Goal: Information Seeking & Learning: Learn about a topic

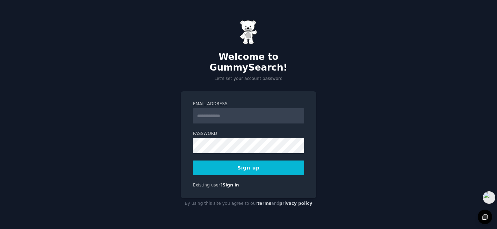
click at [244, 114] on input "Email Address" at bounding box center [248, 115] width 111 height 15
click at [263, 108] on input "Email Address" at bounding box center [248, 115] width 111 height 15
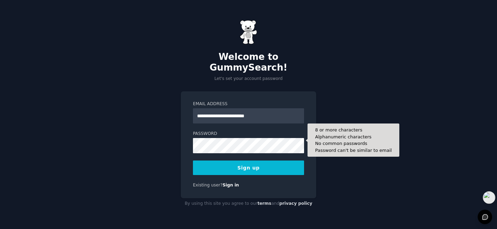
type input "**********"
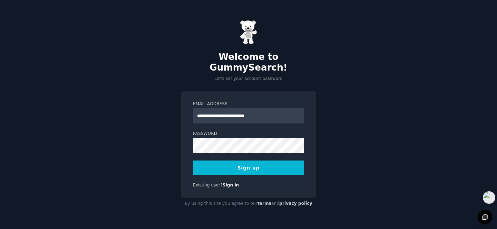
click at [202, 161] on button "Sign up" at bounding box center [248, 167] width 111 height 14
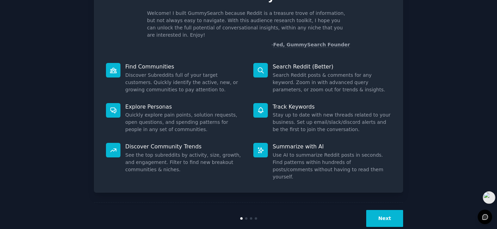
click at [390, 210] on button "Next" at bounding box center [384, 218] width 37 height 17
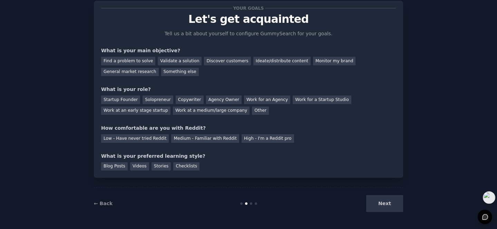
scroll to position [19, 0]
click at [390, 207] on div "Next" at bounding box center [351, 203] width 103 height 17
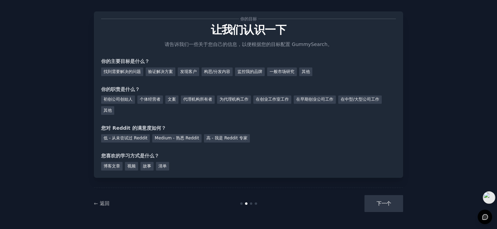
scroll to position [8, 0]
click at [138, 73] on font "找到需要解决的问题" at bounding box center [122, 71] width 37 height 5
click at [386, 202] on div "下一个" at bounding box center [351, 203] width 103 height 17
click at [150, 99] on font "个体经营者" at bounding box center [150, 99] width 21 height 5
click at [120, 138] on font "低 - 从未尝试过 Reddit" at bounding box center [126, 138] width 44 height 5
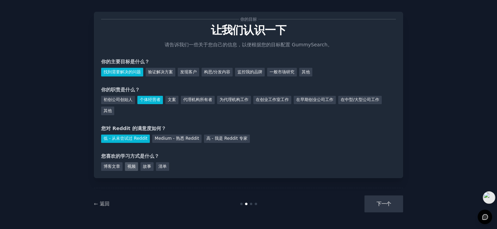
click at [129, 167] on font "视频" at bounding box center [131, 166] width 8 height 5
click at [116, 164] on font "博客文章" at bounding box center [112, 166] width 17 height 5
click at [131, 168] on font "视频" at bounding box center [131, 166] width 8 height 5
click at [392, 203] on button "下一个" at bounding box center [384, 203] width 39 height 17
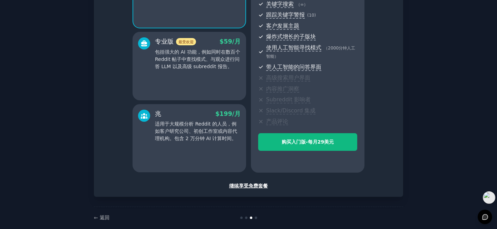
scroll to position [111, 0]
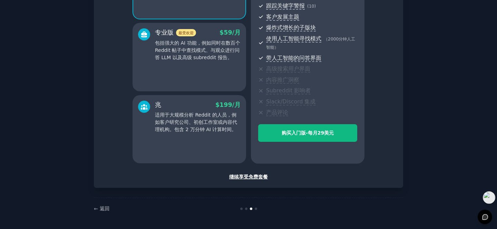
click at [246, 176] on font "继续享受免费套餐" at bounding box center [248, 177] width 39 height 6
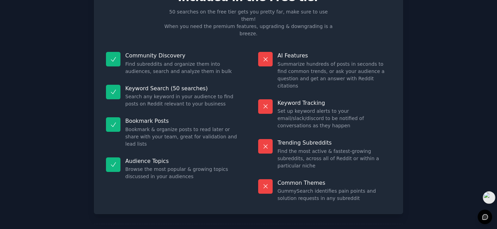
scroll to position [33, 0]
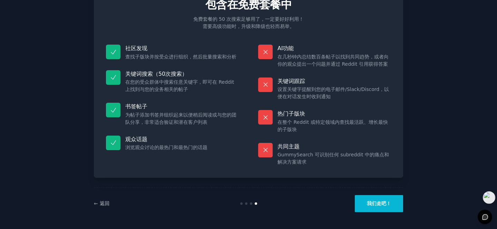
click at [385, 201] on font "我们走吧！" at bounding box center [379, 203] width 24 height 6
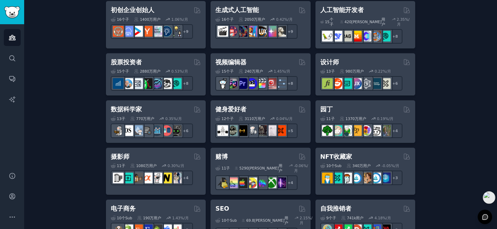
scroll to position [369, 0]
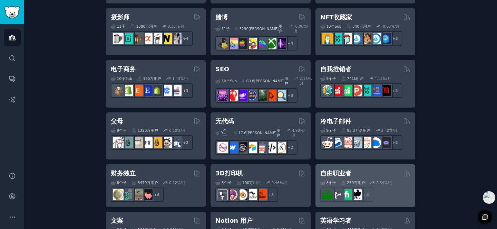
click at [359, 169] on div "自由职业者" at bounding box center [365, 173] width 90 height 9
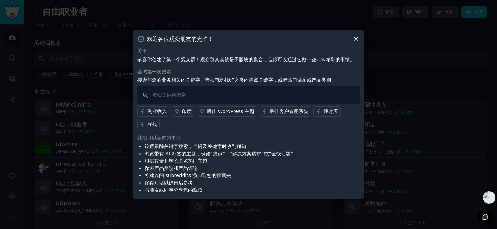
click at [152, 122] on font "寻找" at bounding box center [152, 124] width 10 height 6
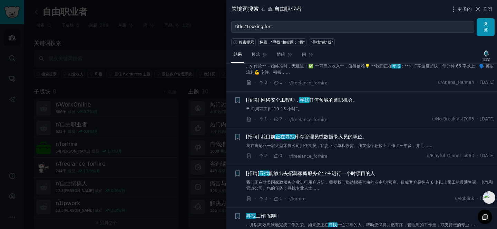
scroll to position [1655, 0]
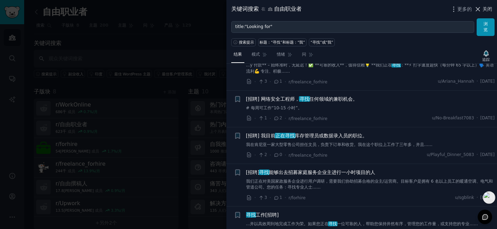
click at [485, 10] on font "关闭" at bounding box center [488, 9] width 10 height 6
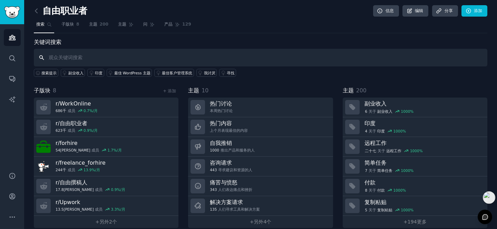
scroll to position [1, 0]
click at [35, 9] on icon at bounding box center [36, 10] width 2 height 4
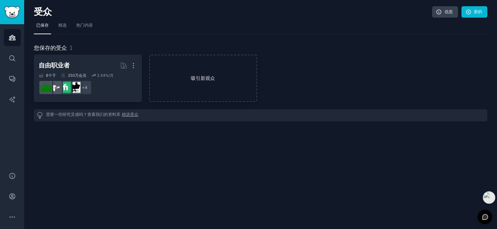
click at [210, 82] on link "吸引新观众" at bounding box center [203, 78] width 108 height 47
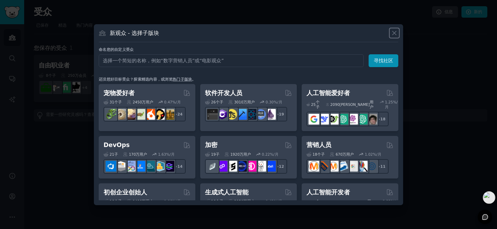
click at [393, 32] on icon at bounding box center [394, 32] width 7 height 7
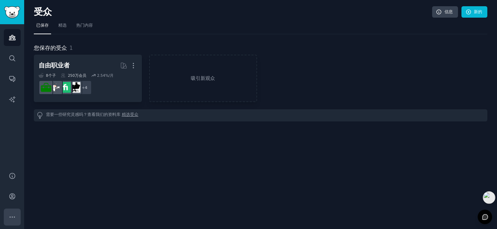
click at [14, 217] on icon "侧边栏" at bounding box center [12, 216] width 7 height 7
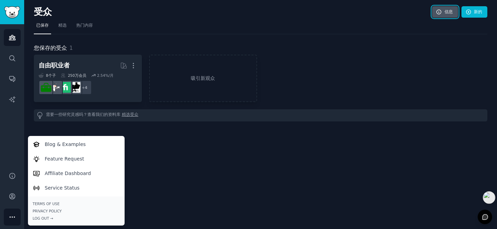
click at [438, 12] on icon at bounding box center [439, 12] width 6 height 6
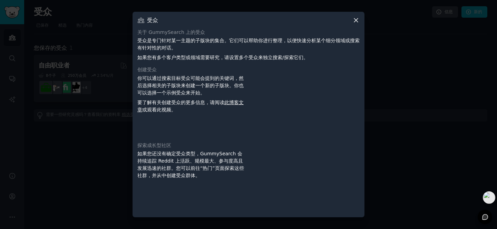
click at [358, 23] on icon at bounding box center [355, 20] width 7 height 7
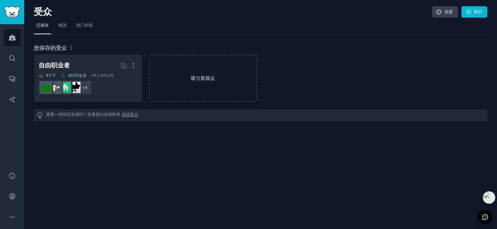
click at [193, 80] on font "吸引新观众" at bounding box center [203, 78] width 24 height 6
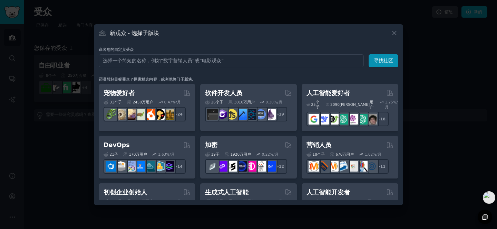
click at [304, 74] on div "命名您的自定义受众 观众姓名 寻找社区 还没想好目标受众？探索精选内容，或浏览 热门子版块 。 宠物爱好者 31 个子 ​ 2450万 用户 0.47 %/月…" at bounding box center [249, 123] width 300 height 153
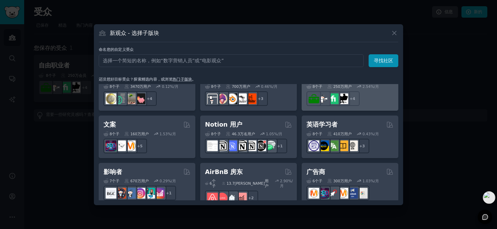
scroll to position [424, 0]
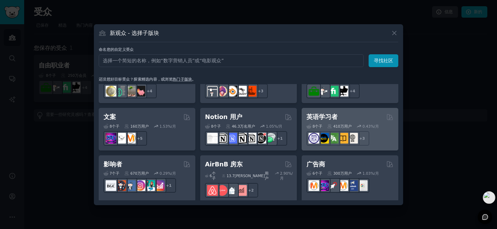
click at [333, 113] on h2 "英语学习者" at bounding box center [322, 117] width 31 height 9
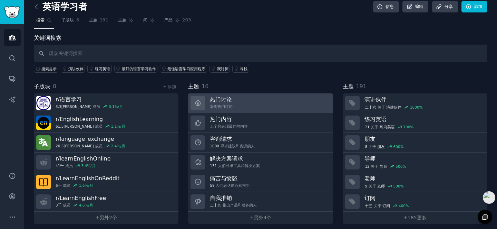
scroll to position [9, 0]
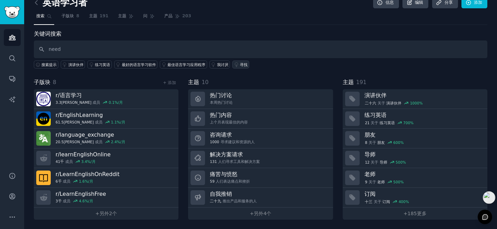
type input "need"
click at [242, 64] on link "寻找" at bounding box center [240, 64] width 17 height 8
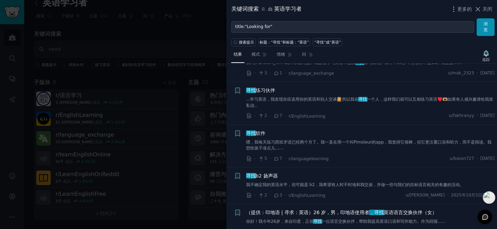
scroll to position [71, 0]
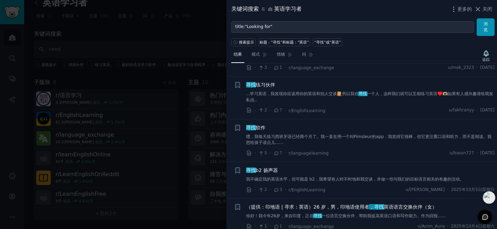
click at [321, 138] on font "嘿，我每天练习西班牙语已经两个月了。我一直在用一个叫Pimsleur的app，我觉得它很棒，但它更注重口语和听力，而不是阅读。我想给孩子读点儿……" at bounding box center [369, 139] width 246 height 11
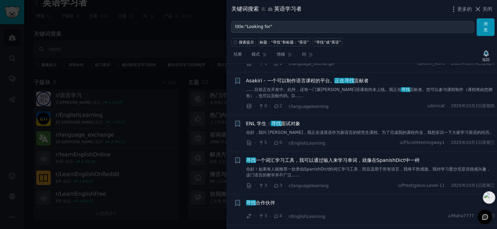
scroll to position [376, 0]
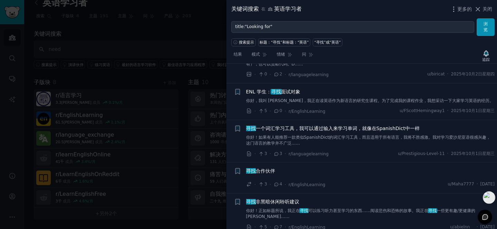
click at [357, 128] on font "一个词汇学习工具，我可以通过输入来学习单词，就像在SpanishDict中一样" at bounding box center [338, 128] width 164 height 6
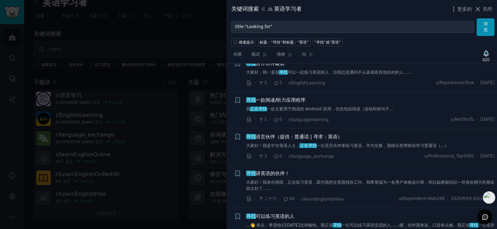
scroll to position [1091, 0]
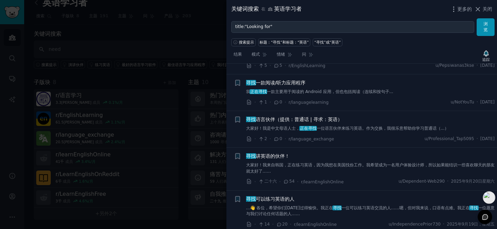
click at [332, 79] on div "寻找 一款阅读/听力应用程序" at bounding box center [370, 82] width 249 height 7
click at [333, 89] on font "一款主要用于阅读的 Android 应用，但也包括阅读（连续和按句子..." at bounding box center [330, 91] width 127 height 5
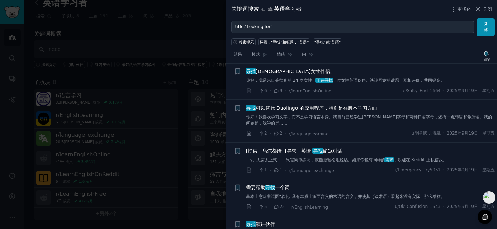
scroll to position [1381, 0]
click at [368, 113] on font "你好！我喜欢学习文字，而不是学习语言本身。我目前已经学过[PERSON_NAME]字母和两种日语字母，还有一点韩语和希腊语。我的问题是，我学的是……" at bounding box center [369, 118] width 246 height 11
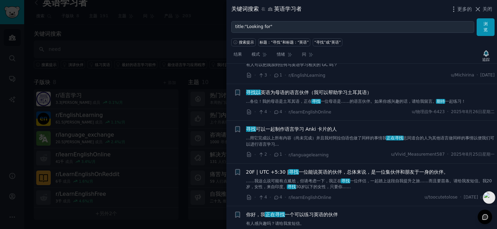
scroll to position [3236, 0]
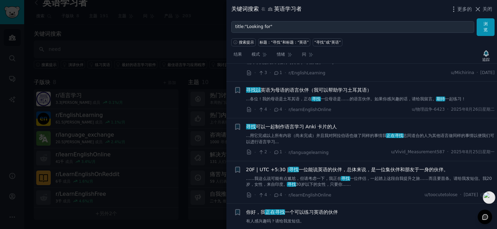
click at [342, 138] on div "寻找 可以一起制作语言学习 Anki 卡片的人 ...用它完成以上所有内容（尚未完成）并且我对阿拉伯语也做了同样的事情我 正在寻找 志同道合的人为其他语言做同…" at bounding box center [370, 134] width 249 height 22
click at [341, 138] on font "...用它完成以上所有内容（尚未完成）并且我对阿拉伯语也做了同样的事情我" at bounding box center [316, 135] width 141 height 5
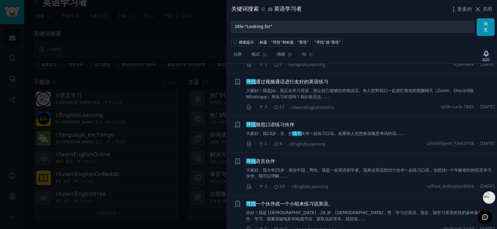
scroll to position [3909, 0]
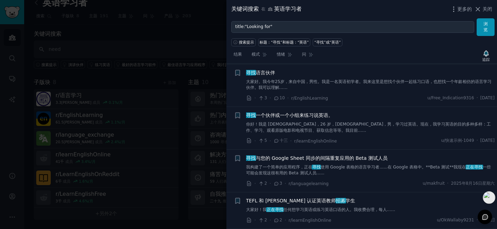
click at [191, 34] on div at bounding box center [248, 114] width 497 height 229
